Goal: Task Accomplishment & Management: Manage account settings

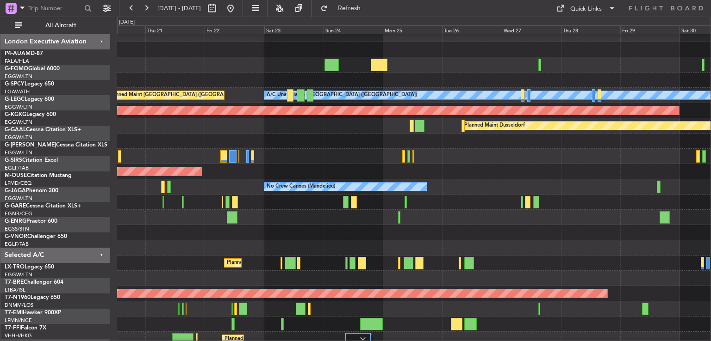
scroll to position [7, 0]
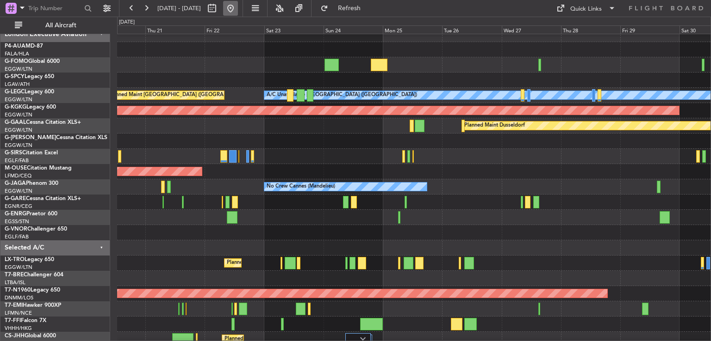
click at [238, 6] on button at bounding box center [230, 8] width 15 height 15
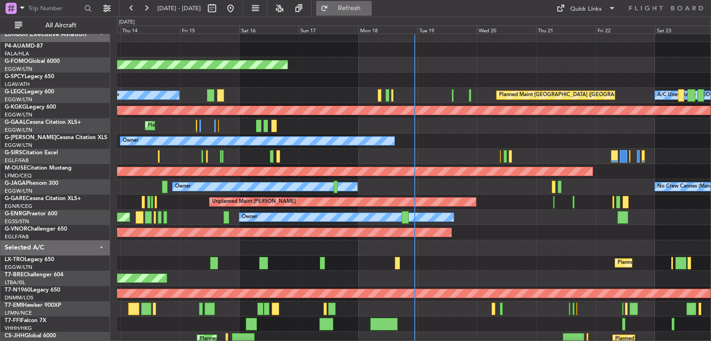
click at [370, 13] on button "Refresh" at bounding box center [344, 8] width 56 height 15
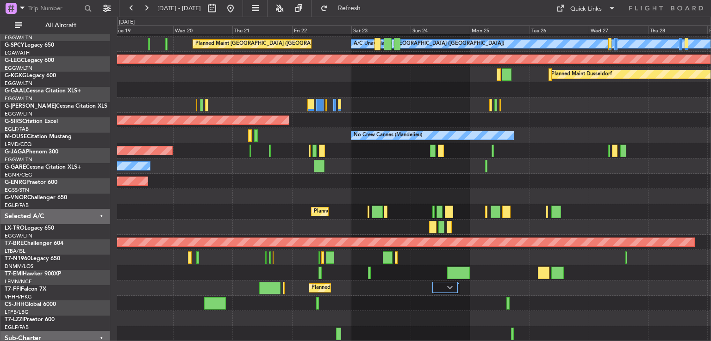
scroll to position [59, 0]
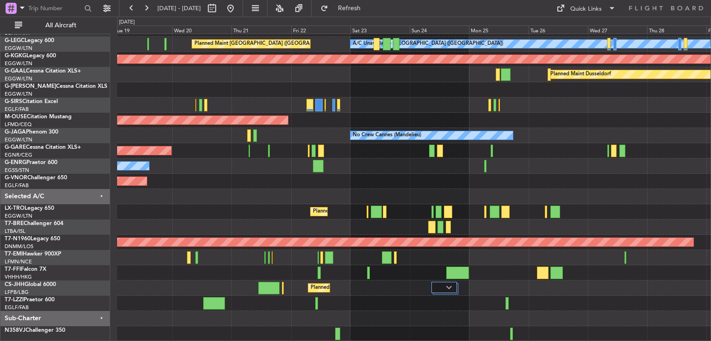
click at [600, 154] on div "Planned Maint [GEOGRAPHIC_DATA] ([GEOGRAPHIC_DATA]) A/C Unavailable [GEOGRAPHIC…" at bounding box center [413, 158] width 593 height 366
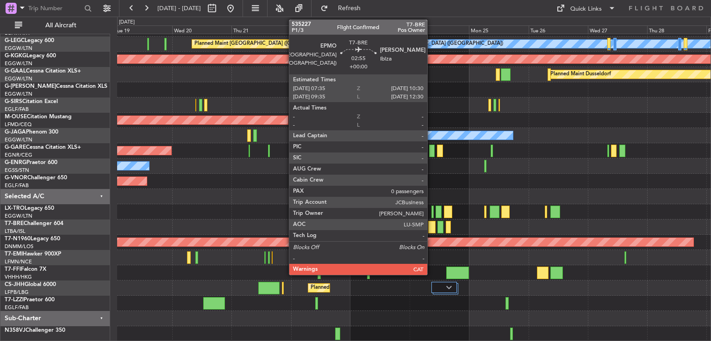
click at [431, 225] on div at bounding box center [431, 227] width 7 height 12
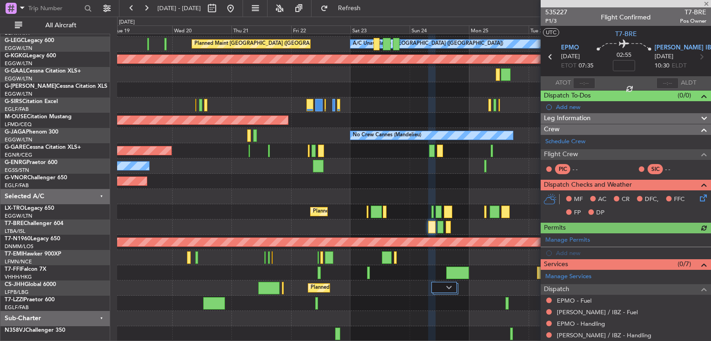
scroll to position [93, 0]
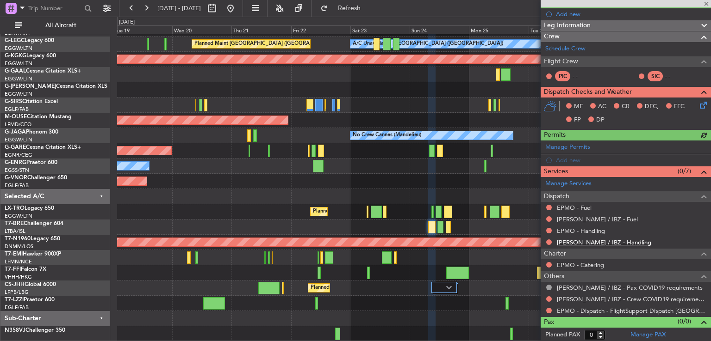
click at [568, 241] on link "[PERSON_NAME] / IBZ - Handling" at bounding box center [604, 243] width 94 height 8
click at [577, 229] on link "EPMO - Handling" at bounding box center [581, 231] width 48 height 8
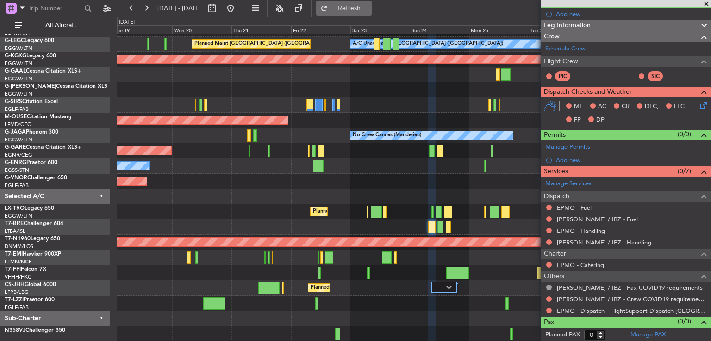
click at [359, 9] on button "Refresh" at bounding box center [344, 8] width 56 height 15
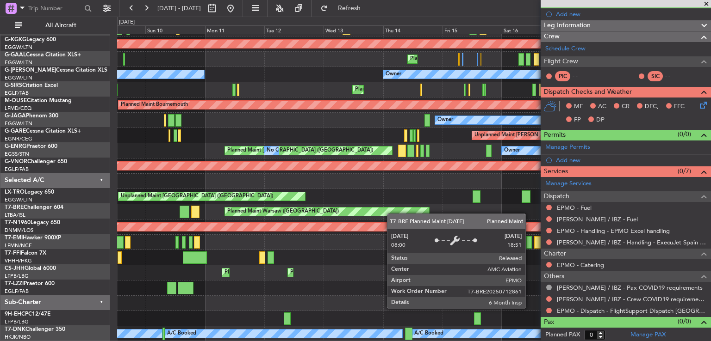
scroll to position [74, 0]
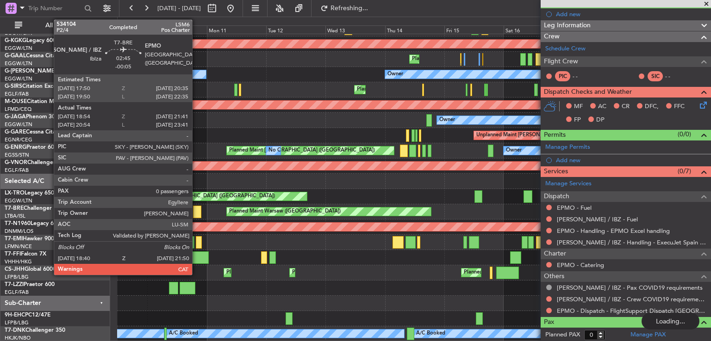
click at [196, 211] on div at bounding box center [197, 212] width 8 height 12
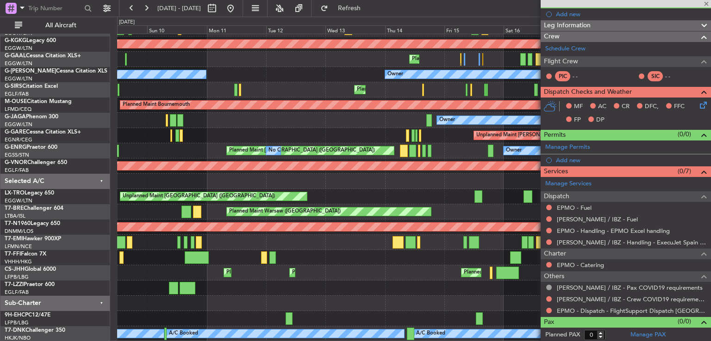
type input "-00:05"
type input "18:54"
type input "21:41"
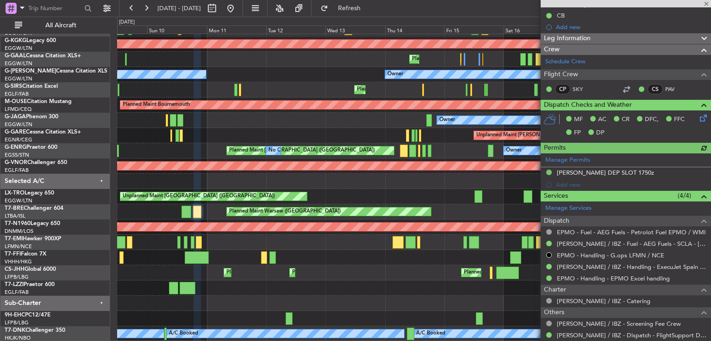
scroll to position [124, 0]
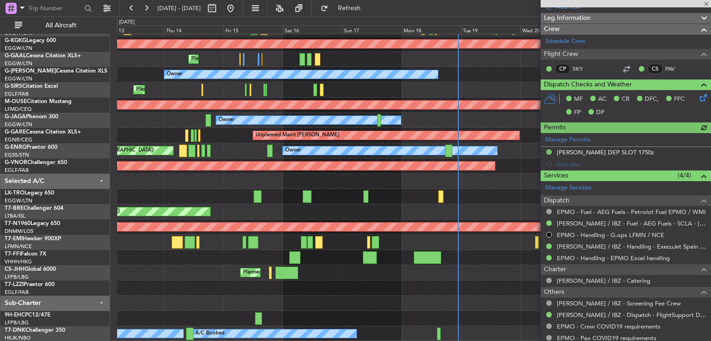
click at [233, 186] on div "No Crew Planned Maint [GEOGRAPHIC_DATA] ([GEOGRAPHIC_DATA]) A/C Unavailable [GE…" at bounding box center [413, 151] width 593 height 382
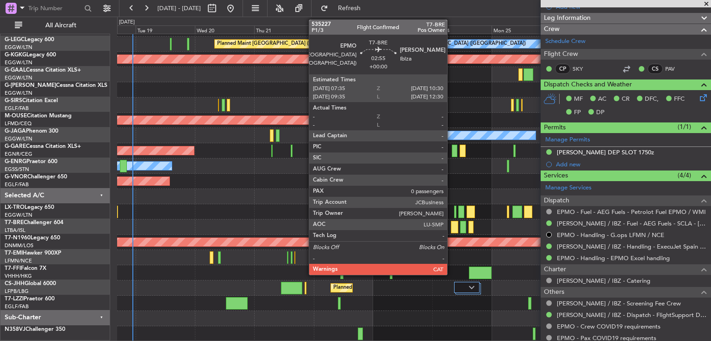
scroll to position [59, 0]
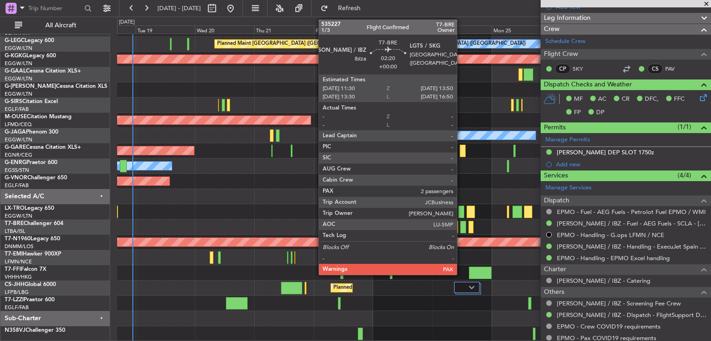
click at [461, 227] on div at bounding box center [463, 227] width 6 height 12
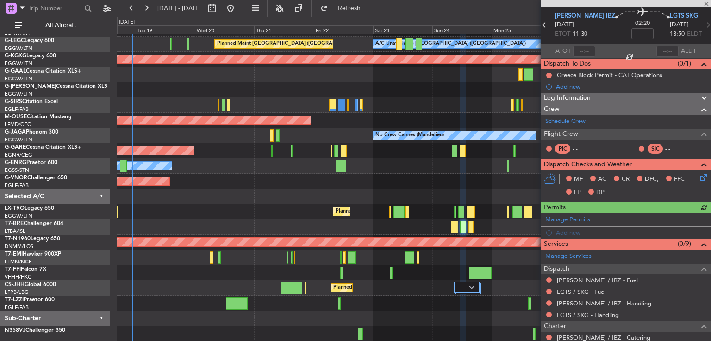
scroll to position [128, 0]
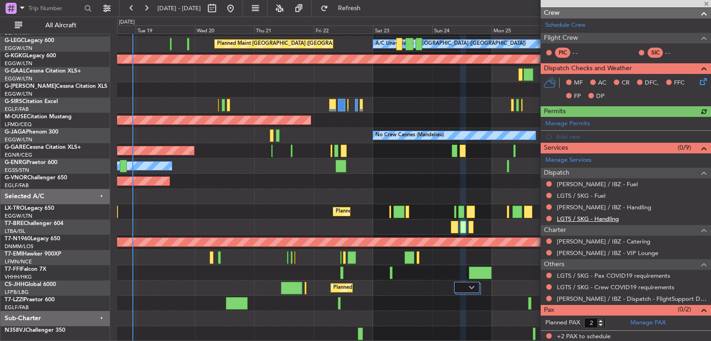
click at [581, 215] on link "LGTS / SKG - Handling" at bounding box center [588, 219] width 62 height 8
click at [590, 207] on link "[PERSON_NAME] / IBZ - Handling" at bounding box center [604, 208] width 94 height 8
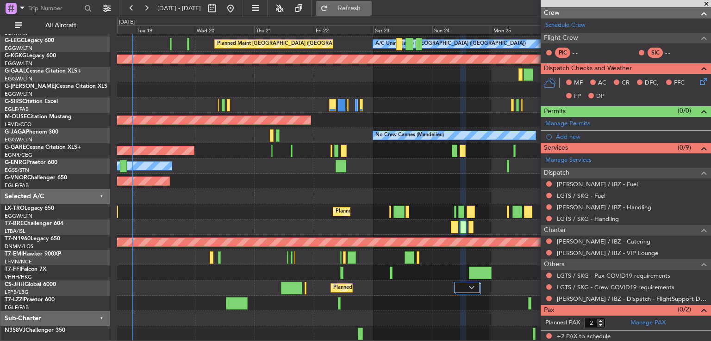
click at [369, 5] on span "Refresh" at bounding box center [349, 8] width 39 height 6
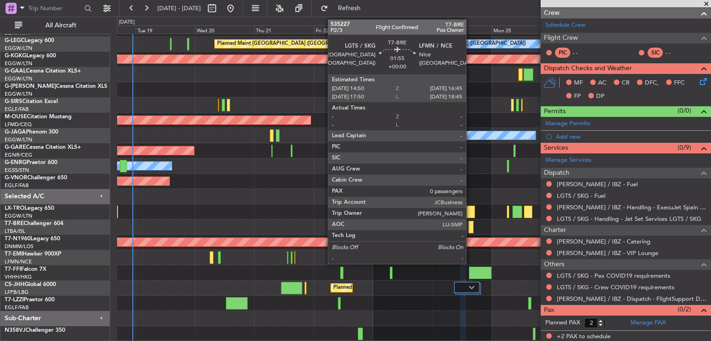
click at [470, 224] on div at bounding box center [470, 227] width 5 height 12
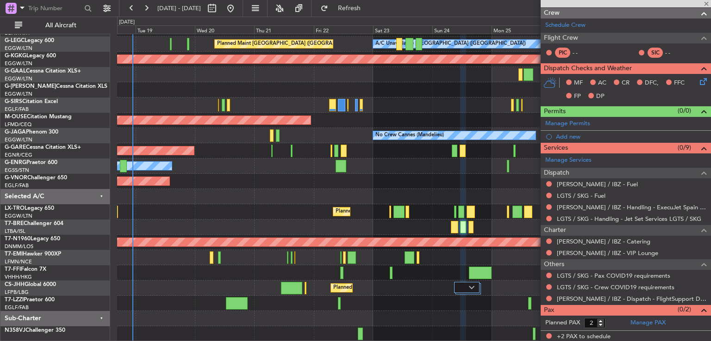
type input "0"
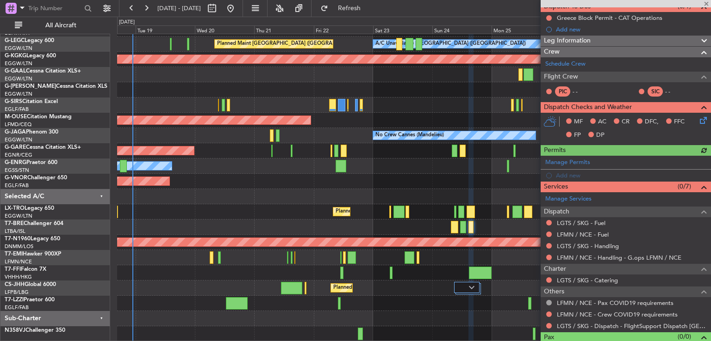
scroll to position [101, 0]
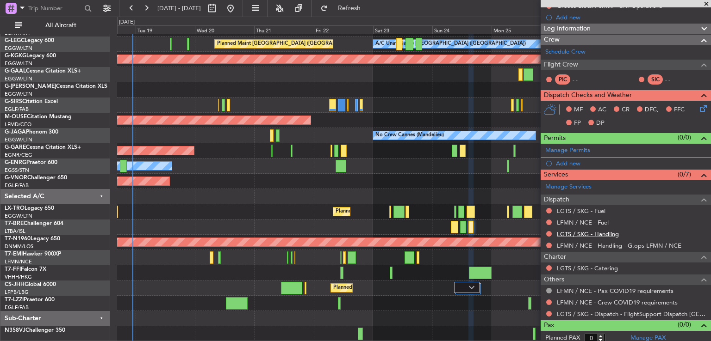
click at [593, 234] on link "LGTS / SKG - Handling" at bounding box center [588, 234] width 62 height 8
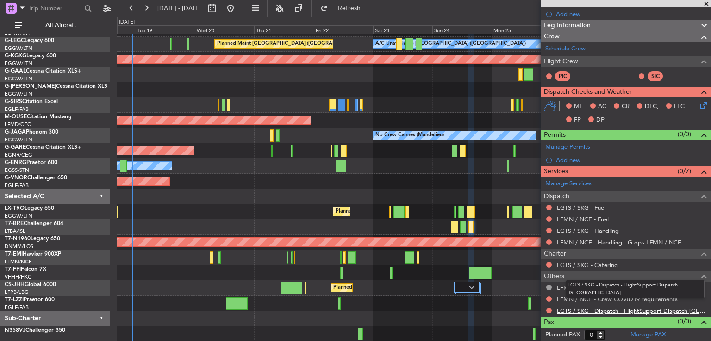
click at [576, 307] on link "LGTS / SKG - Dispatch - FlightSupport Dispatch [GEOGRAPHIC_DATA]" at bounding box center [631, 311] width 149 height 8
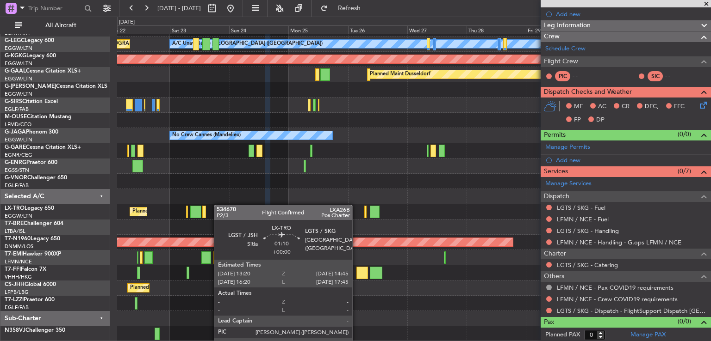
click at [197, 206] on div "Planned Maint [GEOGRAPHIC_DATA] ([GEOGRAPHIC_DATA]) A/C Unavailable [GEOGRAPHIC…" at bounding box center [413, 158] width 593 height 366
